Goal: Information Seeking & Learning: Learn about a topic

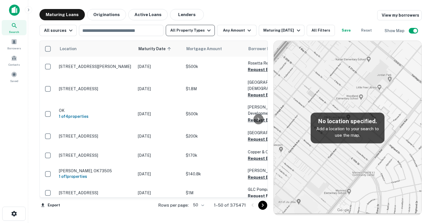
click at [205, 32] on icon "button" at bounding box center [208, 30] width 7 height 7
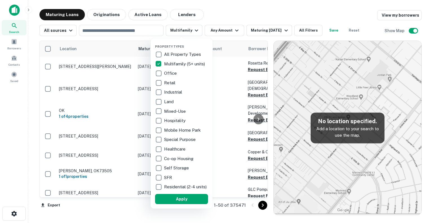
click at [160, 112] on div "All Property Types Multifamily (5+ units) Office Retail Industrial Land Mixed-U…" at bounding box center [181, 121] width 53 height 142
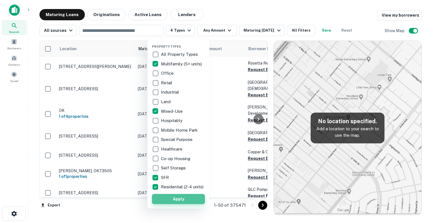
click at [174, 201] on button "Apply" at bounding box center [178, 199] width 53 height 10
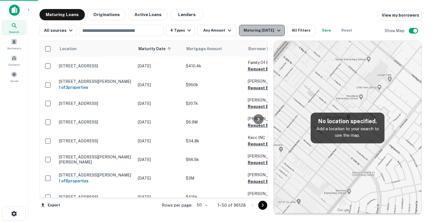
click at [276, 31] on icon "button" at bounding box center [278, 30] width 7 height 7
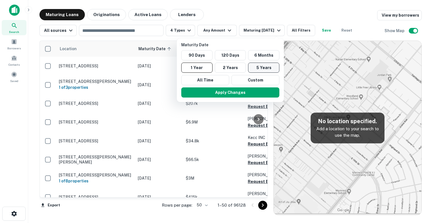
click at [260, 66] on button "5 Years" at bounding box center [263, 68] width 31 height 10
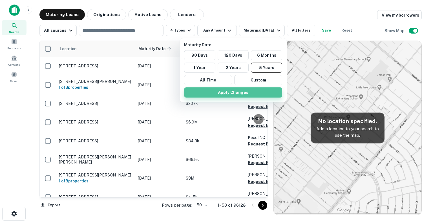
click at [240, 90] on button "Apply Changes" at bounding box center [233, 92] width 98 height 10
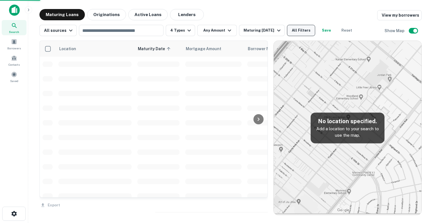
click at [303, 31] on button "All Filters" at bounding box center [301, 30] width 28 height 11
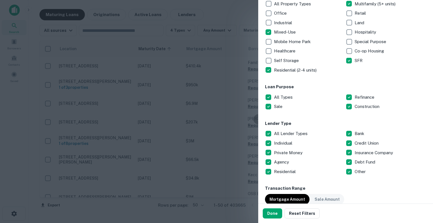
scroll to position [174, 0]
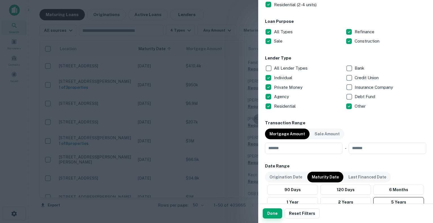
click at [271, 214] on button "Done" at bounding box center [272, 213] width 19 height 10
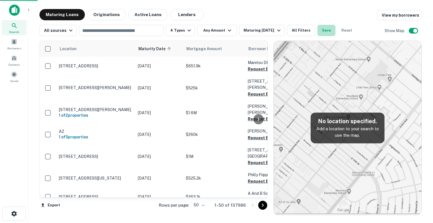
click at [327, 28] on button "Save" at bounding box center [326, 30] width 18 height 11
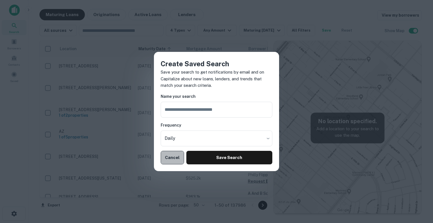
click at [179, 159] on button "Cancel" at bounding box center [172, 158] width 23 height 14
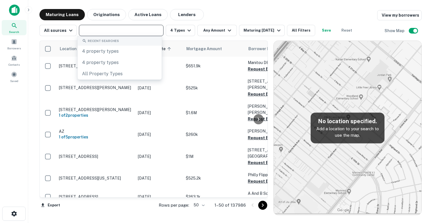
click at [107, 31] on input "text" at bounding box center [121, 30] width 80 height 8
